Goal: Transaction & Acquisition: Purchase product/service

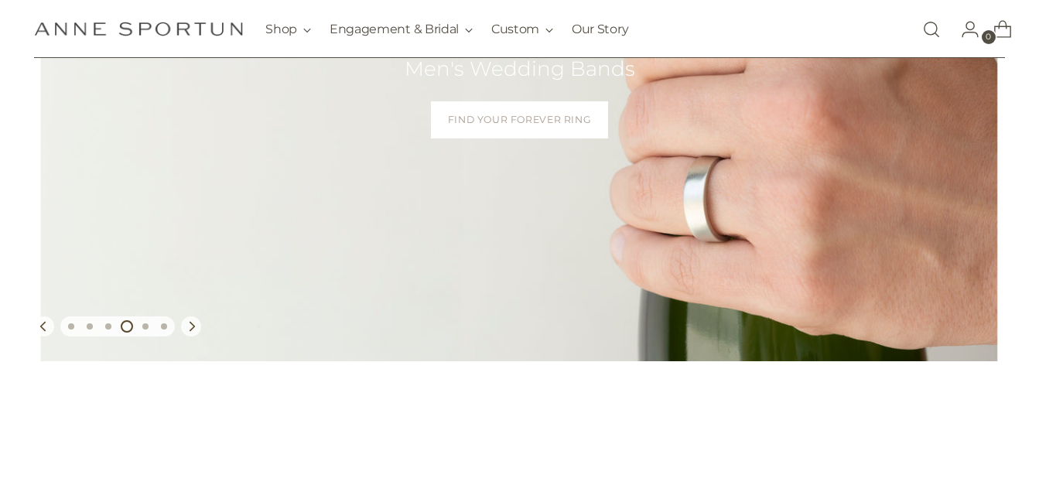
scroll to position [301, 0]
click at [196, 329] on icon "Move to next carousel slide" at bounding box center [191, 325] width 11 height 11
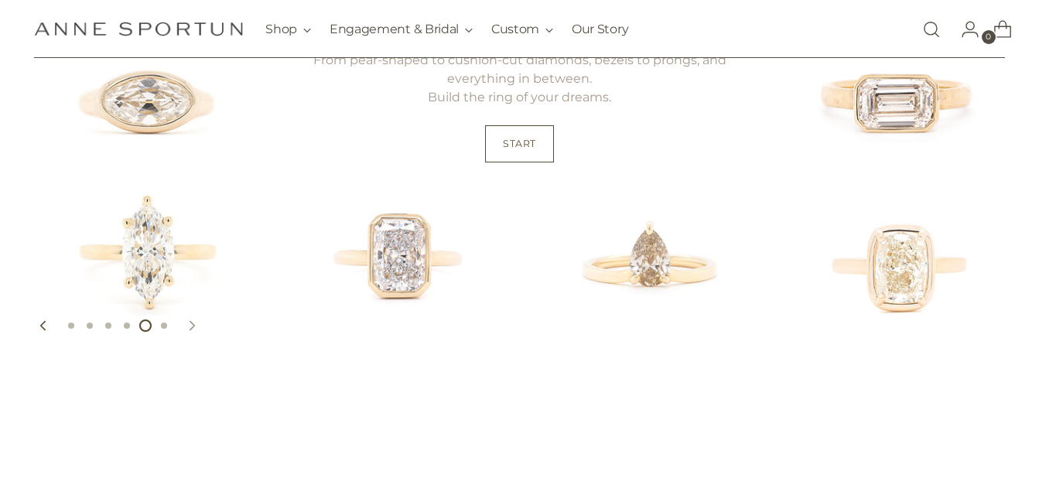
click at [196, 329] on icon "Move to next carousel slide" at bounding box center [191, 325] width 11 height 11
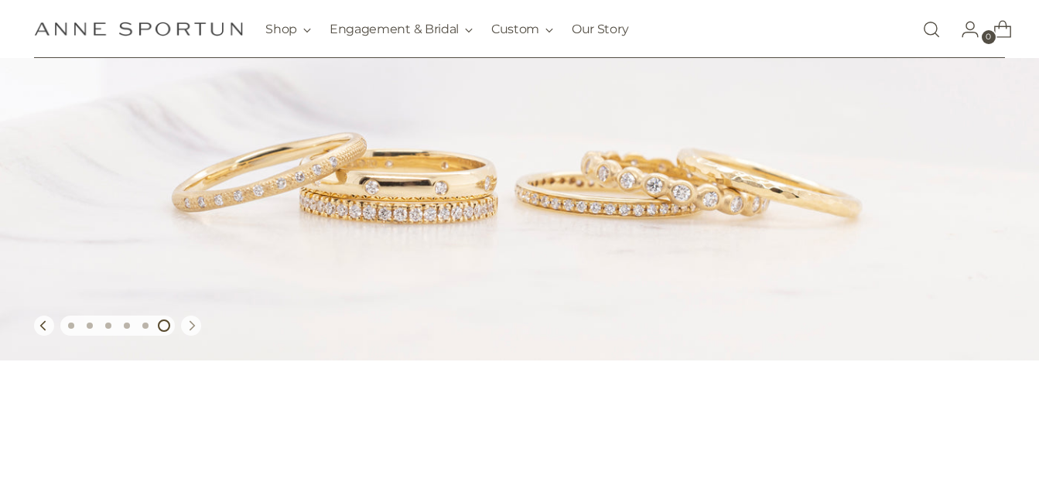
click at [196, 329] on icon "Move to next carousel slide" at bounding box center [191, 325] width 11 height 11
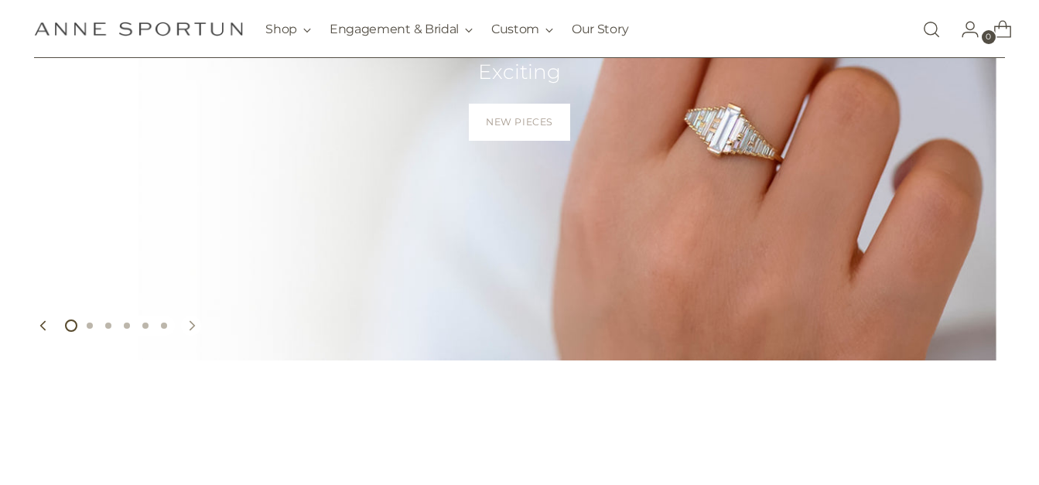
click at [196, 329] on icon "Move to next carousel slide" at bounding box center [191, 325] width 11 height 11
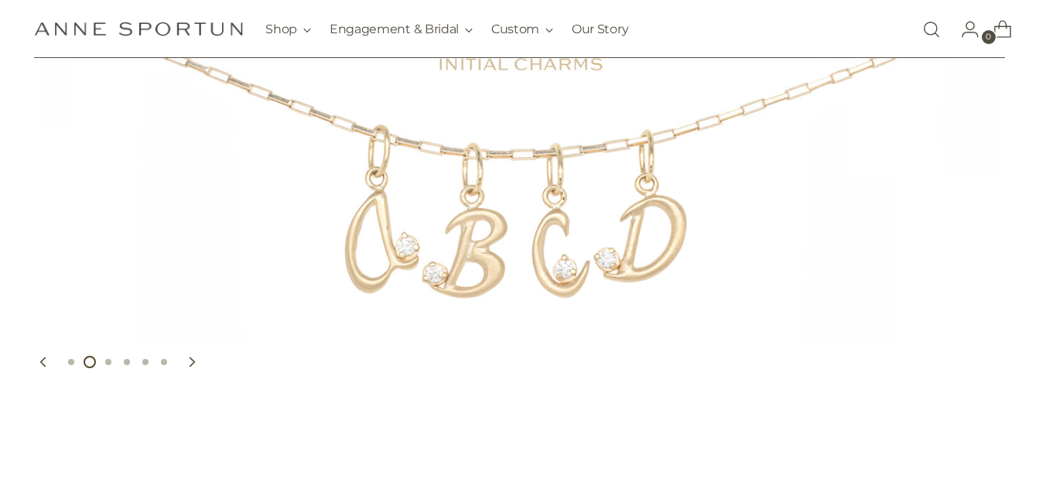
scroll to position [299, 0]
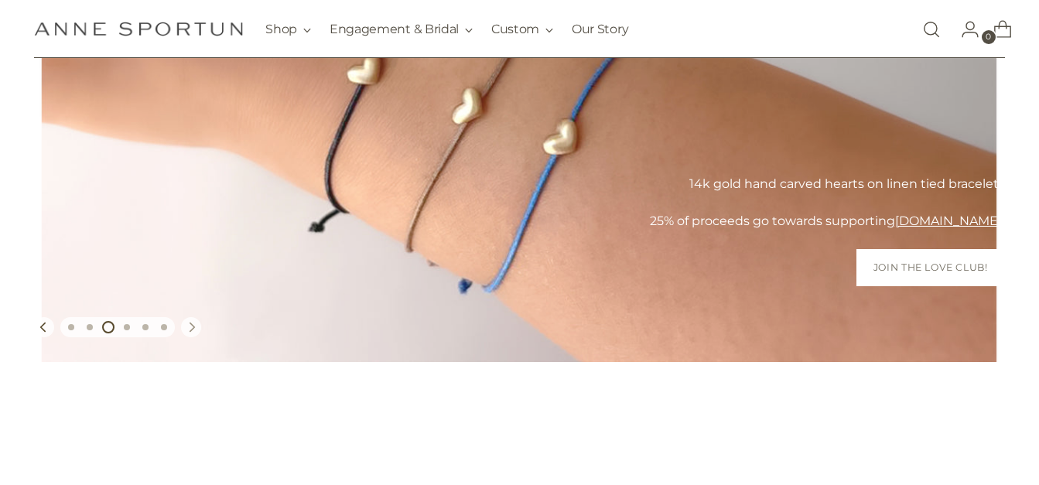
click at [196, 326] on icon "Move to next carousel slide" at bounding box center [191, 327] width 11 height 11
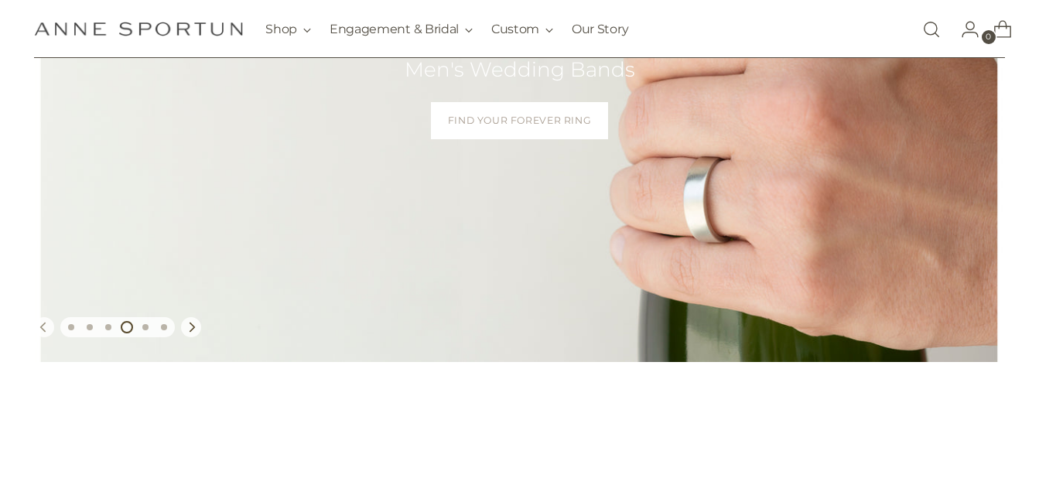
click at [45, 331] on icon "Move to previous carousel slide" at bounding box center [44, 327] width 11 height 11
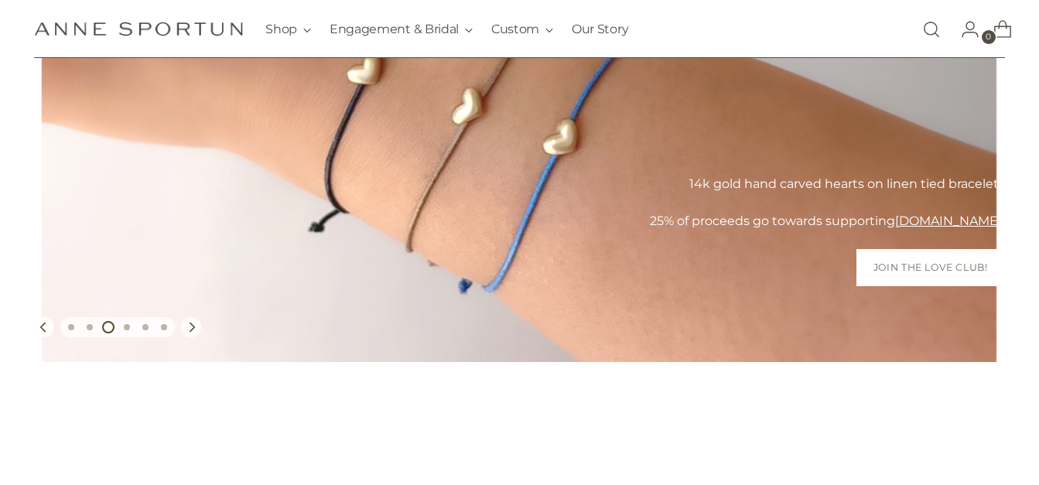
click at [528, 125] on link "https://www.annesportun.com/collections/new-in-homepage-features/products/love-…" at bounding box center [519, 93] width 1039 height 537
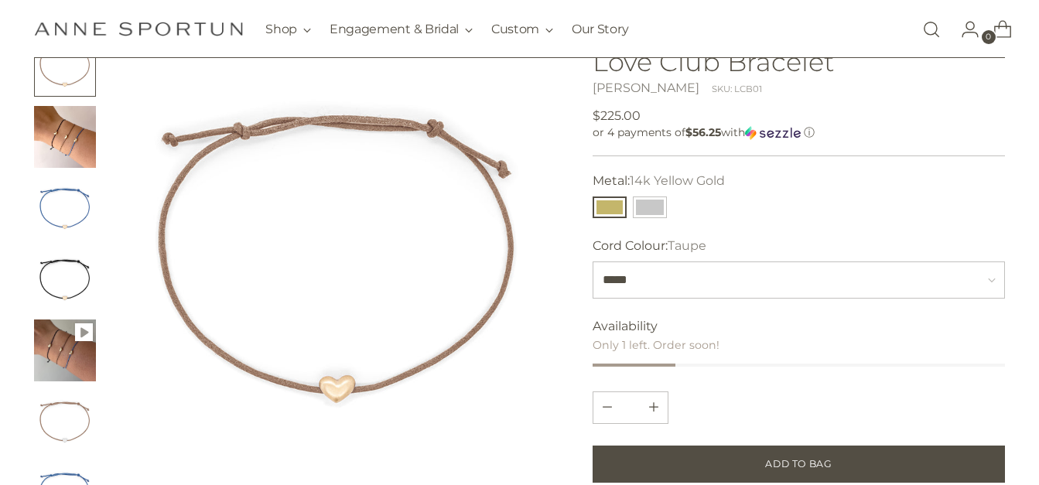
scroll to position [117, 0]
click at [645, 203] on button "14k White Gold" at bounding box center [650, 207] width 34 height 22
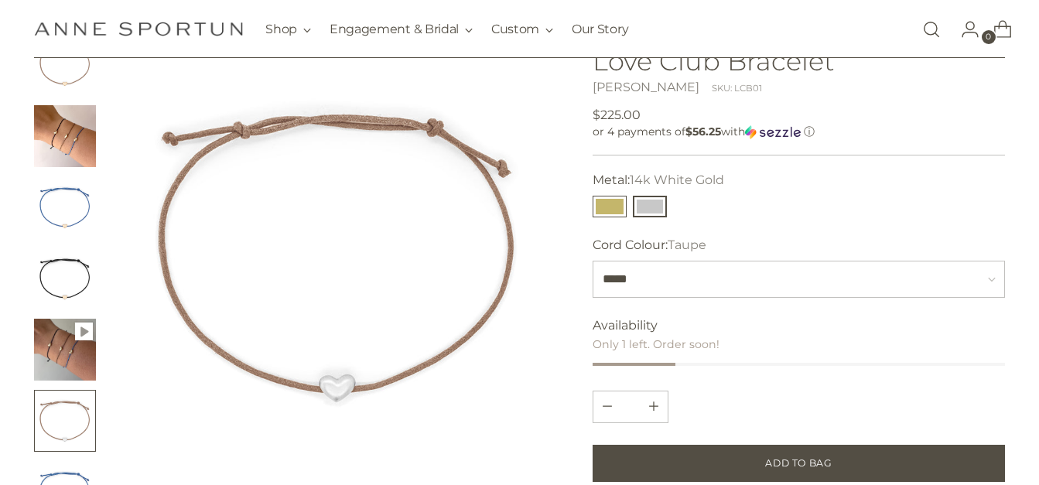
click at [609, 206] on button "14k Yellow Gold" at bounding box center [610, 207] width 34 height 22
click at [738, 275] on select "***** **** *****" at bounding box center [799, 279] width 412 height 37
select select "****"
click at [593, 261] on select "***** **** *****" at bounding box center [799, 279] width 412 height 37
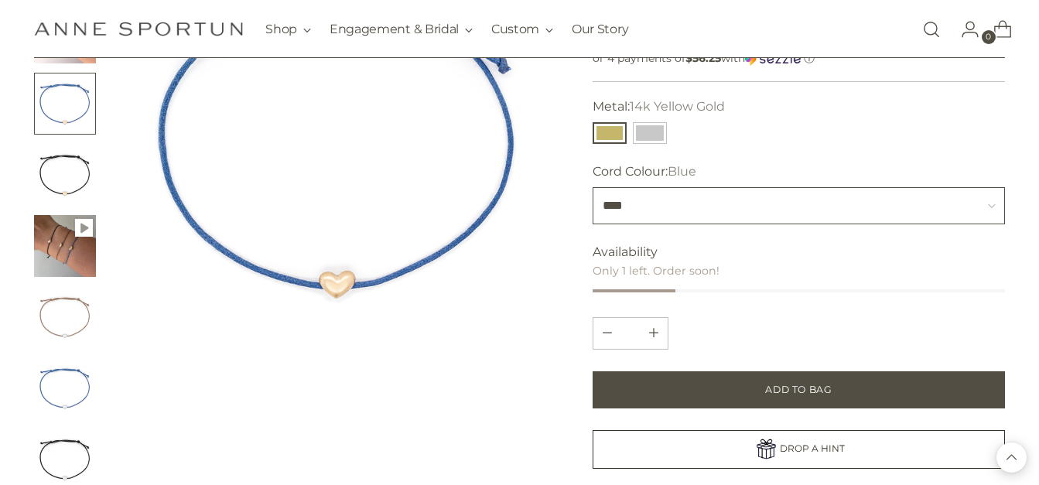
scroll to position [210, 0]
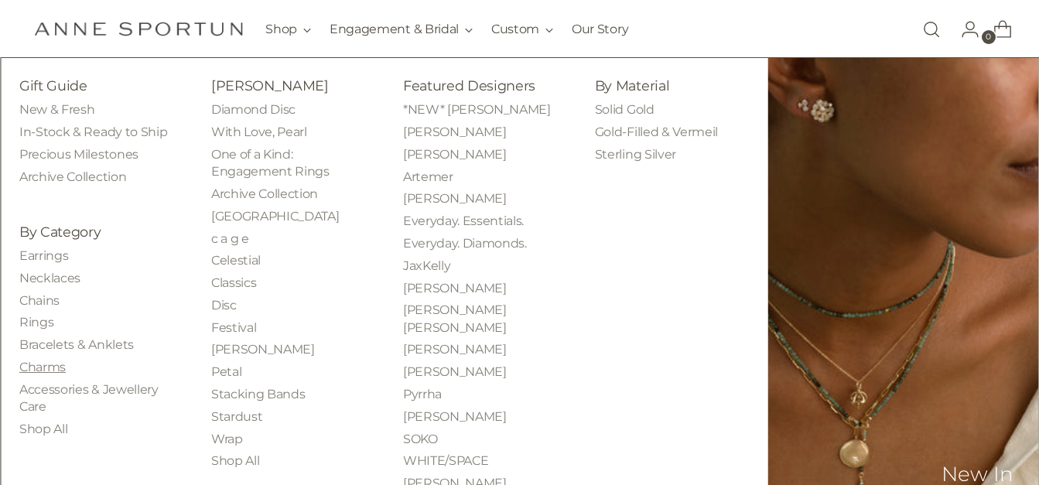
click at [43, 371] on link "Charms" at bounding box center [42, 367] width 46 height 15
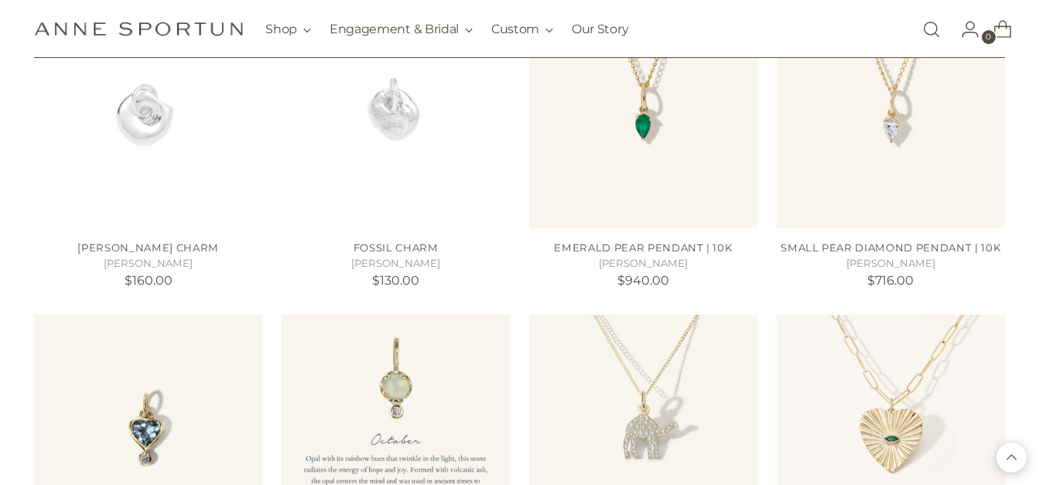
scroll to position [1363, 0]
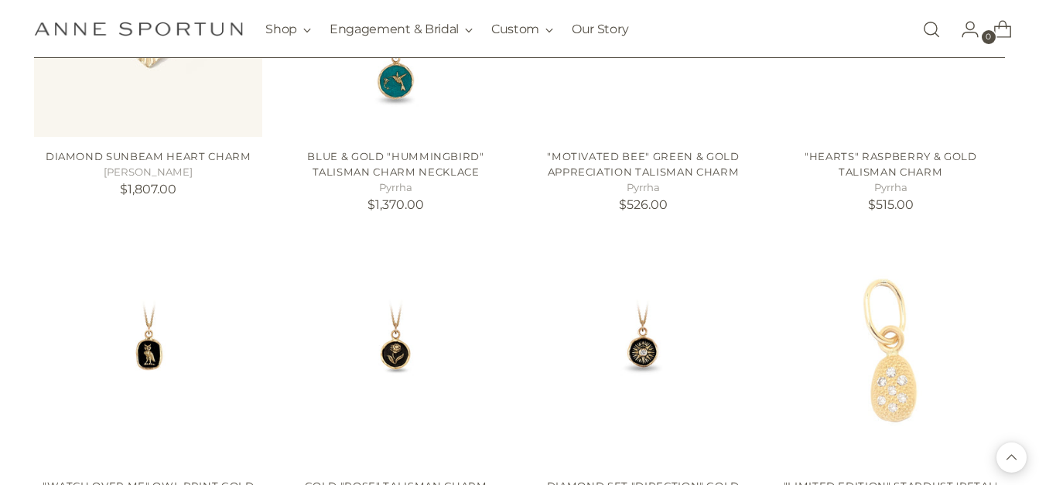
scroll to position [2095, 0]
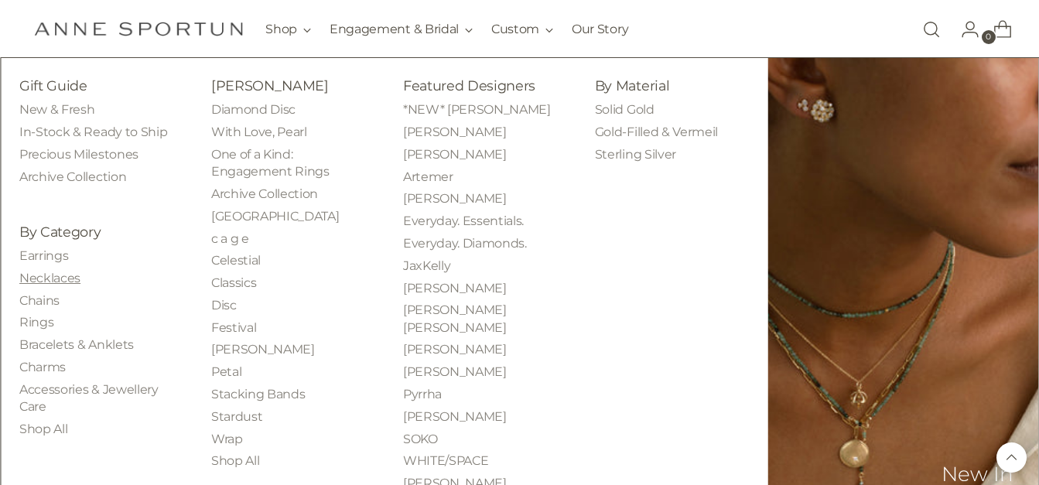
click at [56, 279] on link "Necklaces" at bounding box center [49, 278] width 61 height 15
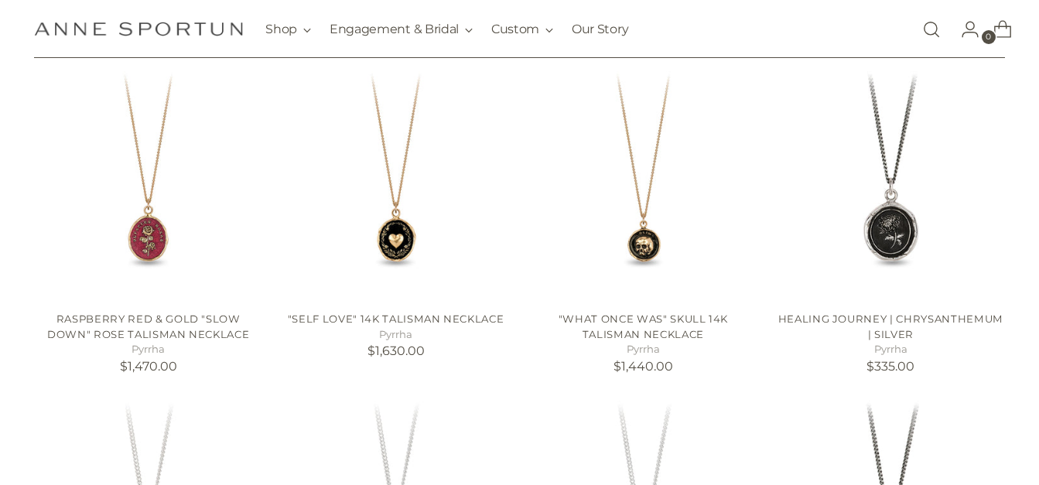
scroll to position [303, 0]
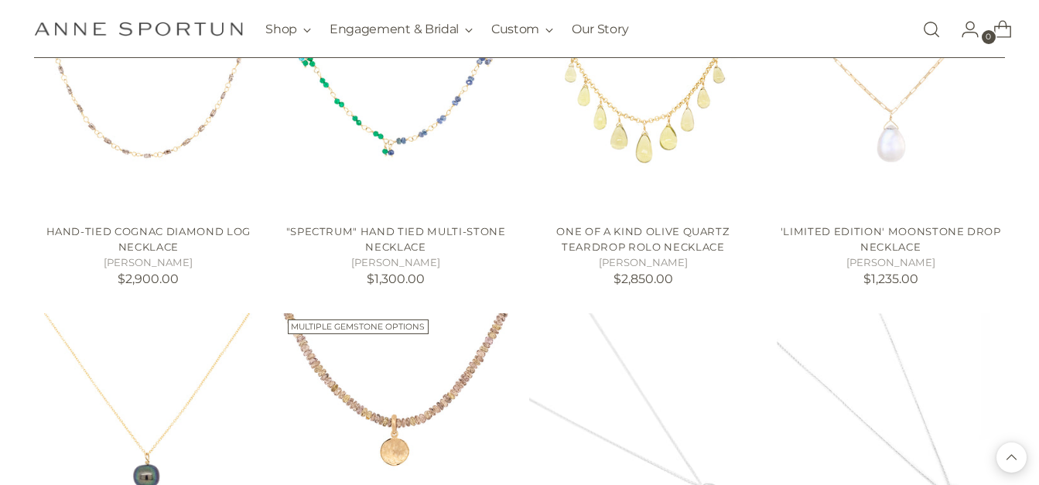
scroll to position [2039, 0]
